Goal: Information Seeking & Learning: Learn about a topic

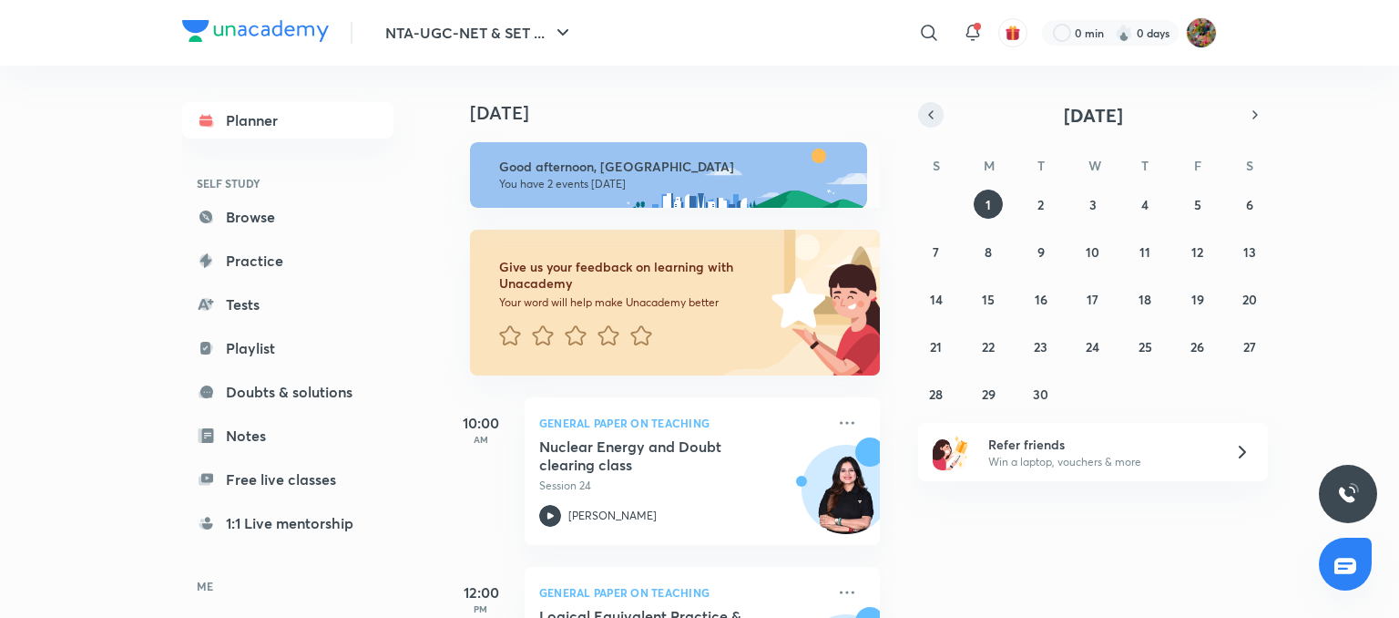
click at [924, 118] on icon "button" at bounding box center [931, 115] width 15 height 16
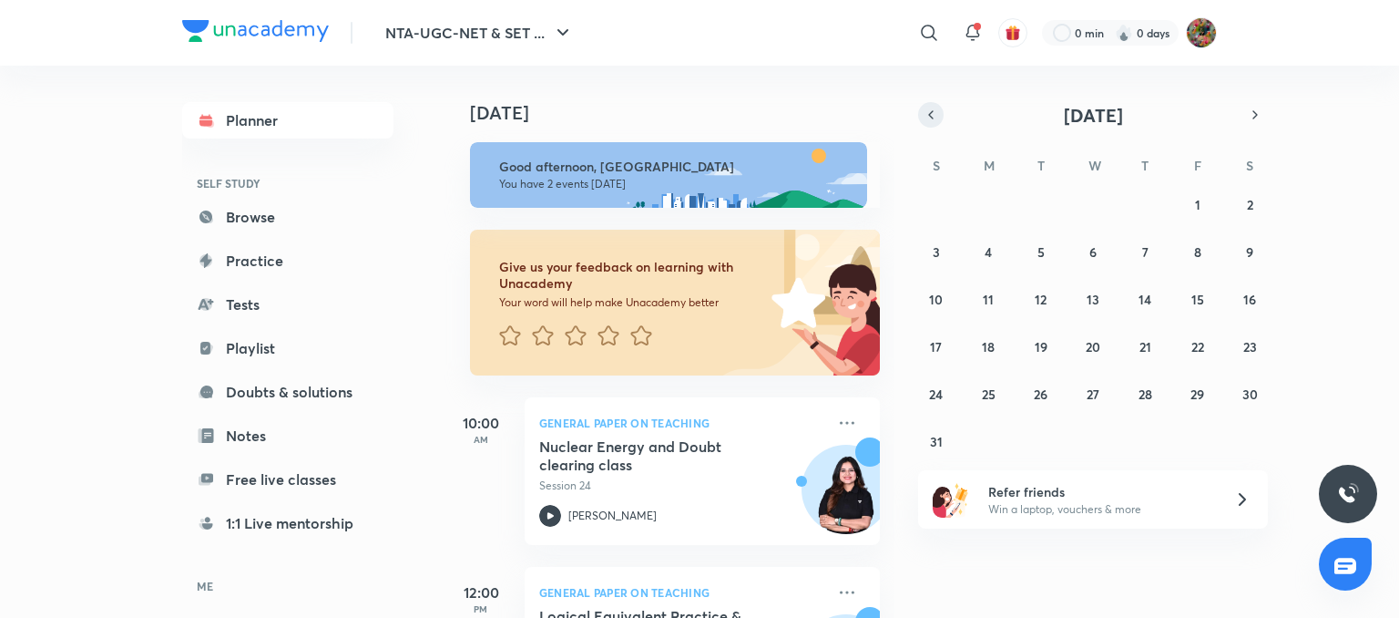
click at [935, 120] on icon "button" at bounding box center [931, 115] width 15 height 16
click at [973, 305] on div "29 30 1 2 3 4 5 6 7 8 9 10 11 12 13 14 15 16 17 18 19 20 21 22 23 24 25 26 27 2…" at bounding box center [1093, 298] width 350 height 219
click at [990, 300] on abbr "14" at bounding box center [988, 299] width 13 height 17
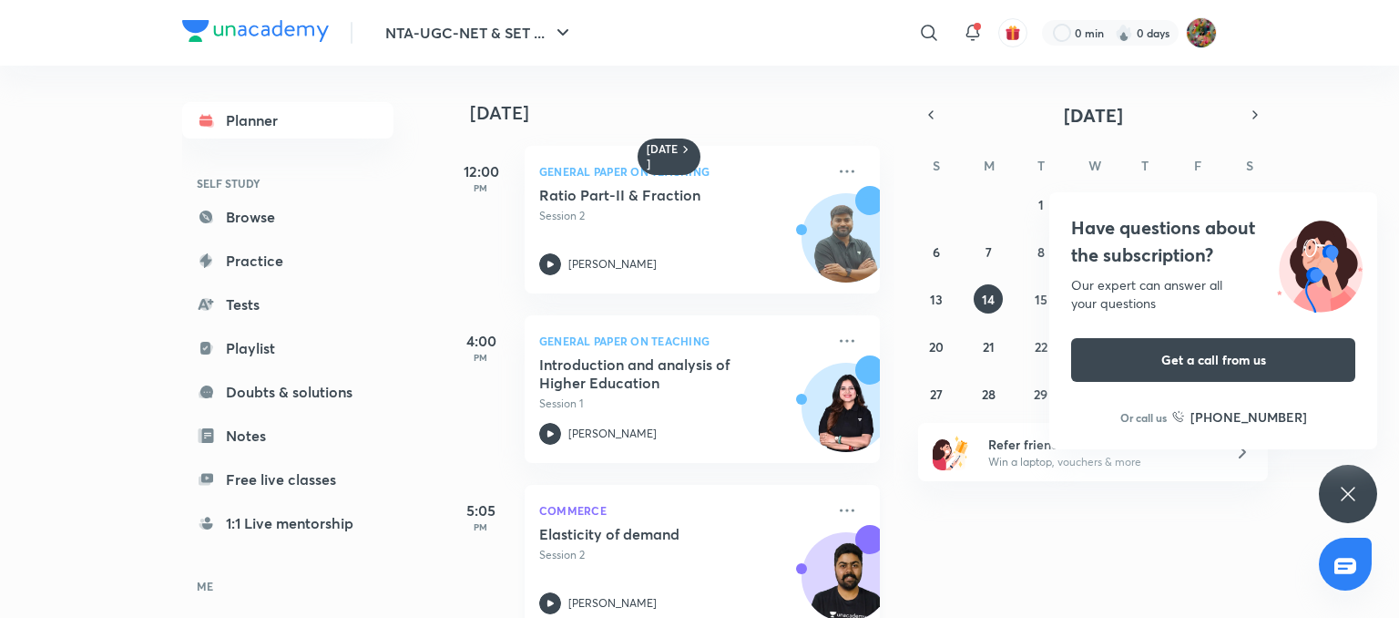
click at [655, 549] on p "Session 2" at bounding box center [682, 555] width 286 height 16
click at [1035, 291] on abbr "15" at bounding box center [1041, 299] width 13 height 17
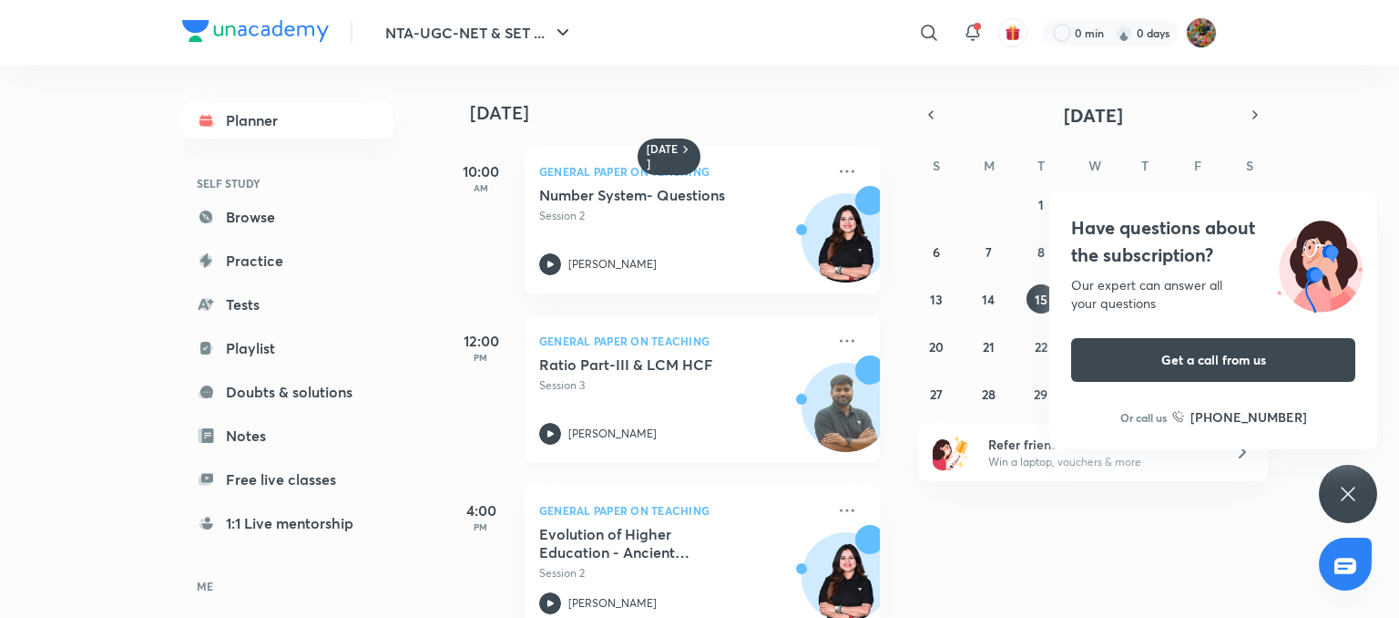
click at [672, 362] on h5 "Ratio Part-III & LCM HCF" at bounding box center [652, 364] width 227 height 18
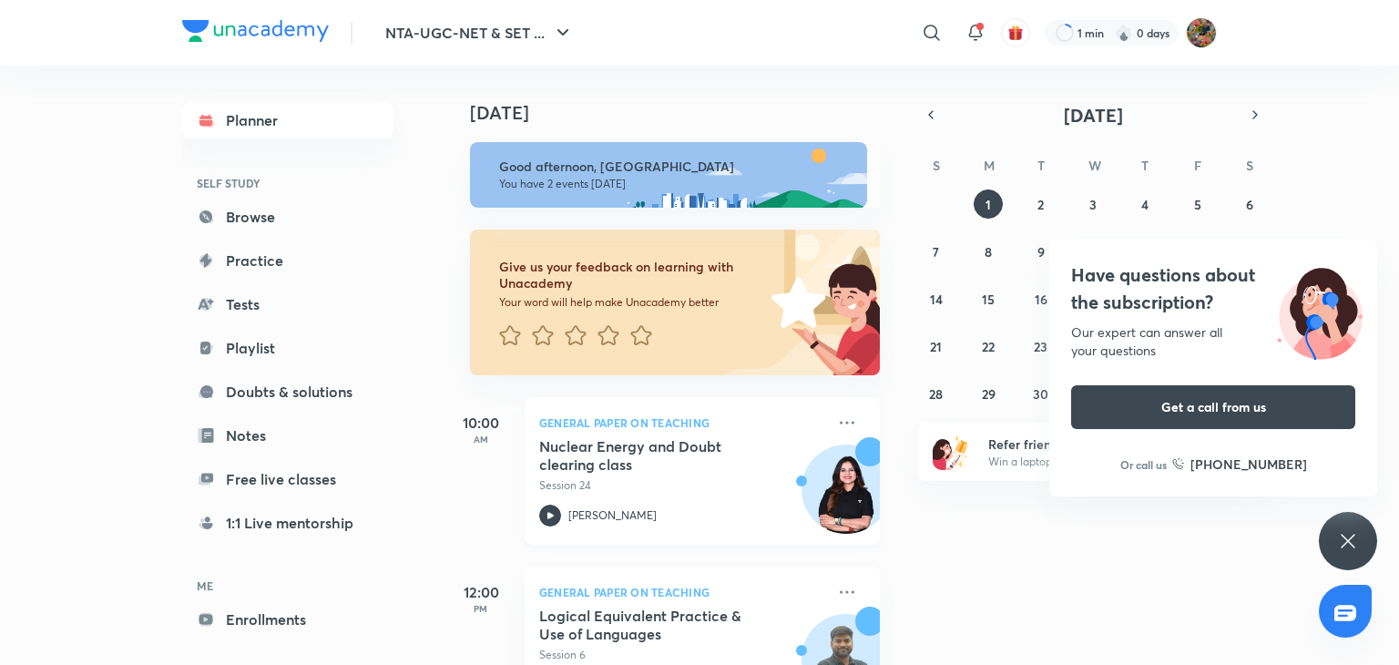
click at [673, 429] on p "General Paper on Teaching" at bounding box center [682, 423] width 286 height 22
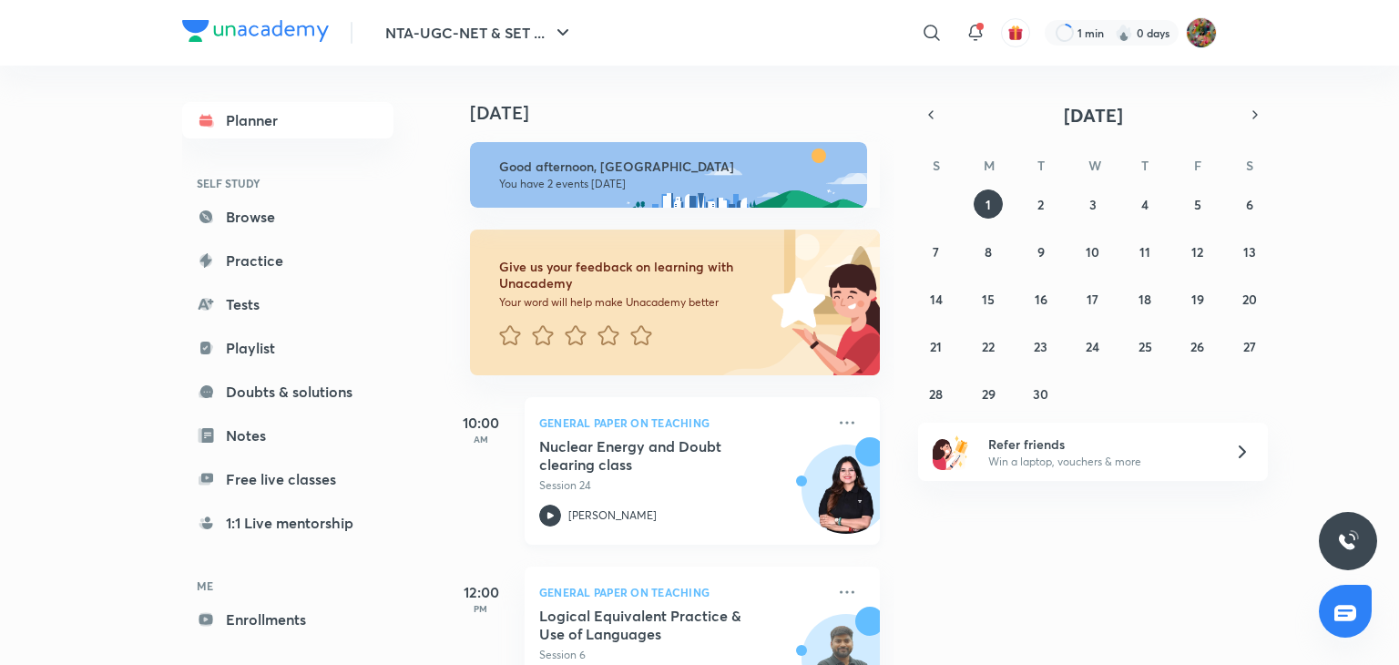
click at [656, 454] on h5 "Nuclear Energy and Doubt clearing class" at bounding box center [652, 455] width 227 height 36
